Goal: Navigation & Orientation: Find specific page/section

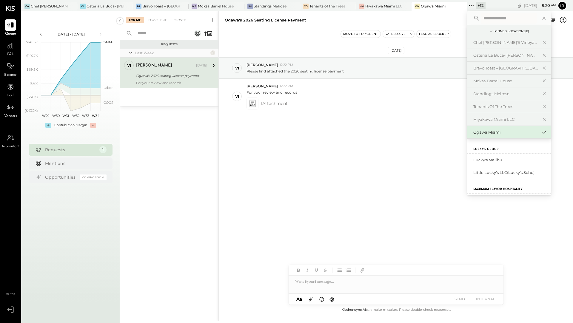
scroll to position [217, 0]
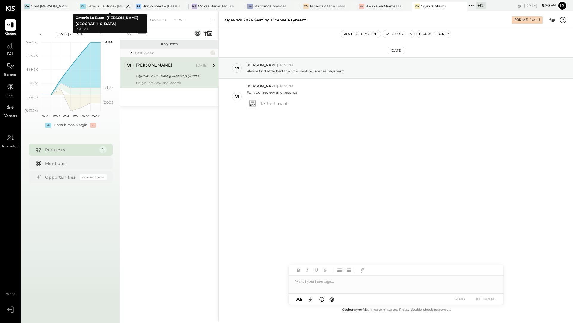
click at [108, 7] on div "Osteria La Buca- [PERSON_NAME][GEOGRAPHIC_DATA]" at bounding box center [106, 6] width 38 height 5
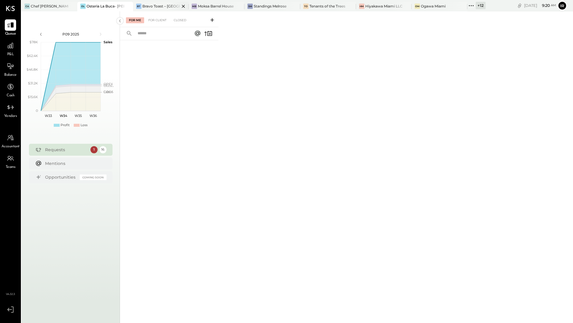
click at [171, 6] on div at bounding box center [178, 6] width 21 height 9
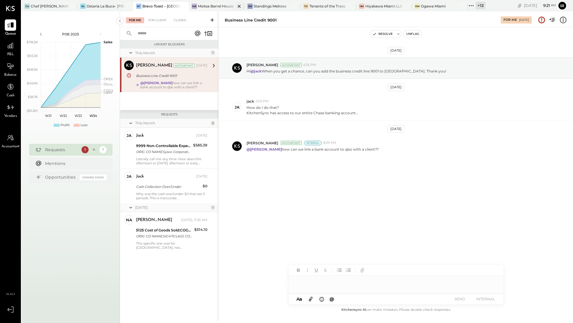
click at [223, 6] on div "Moksa Barrel House" at bounding box center [216, 6] width 36 height 5
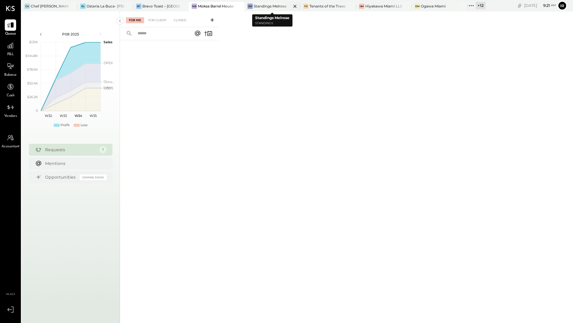
click at [262, 5] on div "Standings Melrose" at bounding box center [270, 6] width 33 height 5
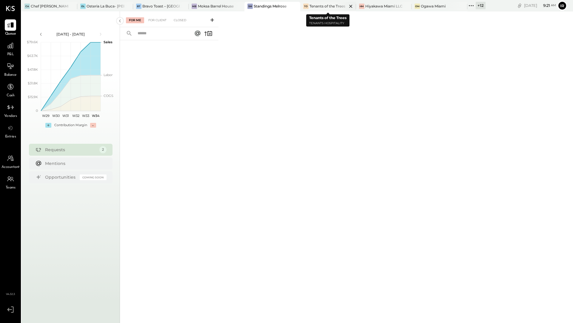
click at [317, 8] on div "Tenants of the Trees" at bounding box center [327, 6] width 36 height 5
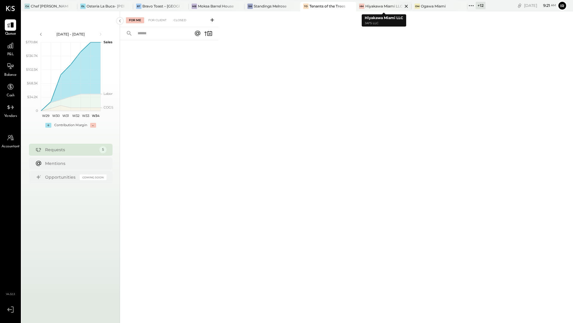
click at [369, 6] on div "Hiyakawa Miami LLC" at bounding box center [383, 6] width 37 height 5
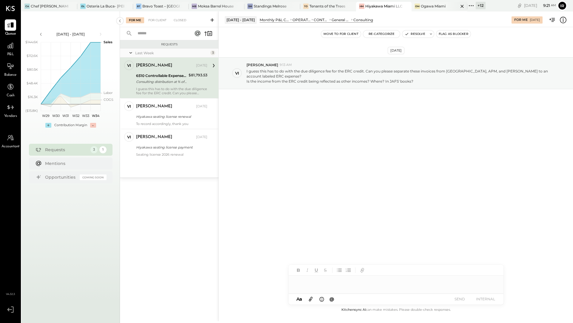
click at [418, 7] on div "OM" at bounding box center [416, 6] width 5 height 5
